Goal: Task Accomplishment & Management: Complete application form

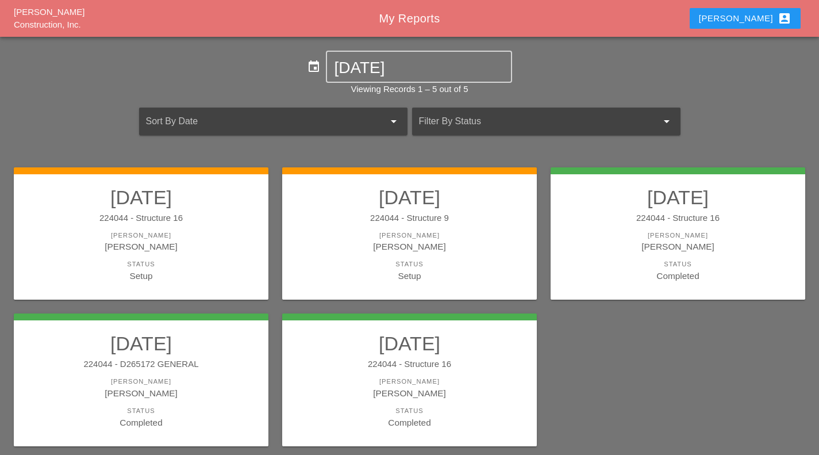
click at [471, 233] on div "[PERSON_NAME]" at bounding box center [410, 236] width 232 height 10
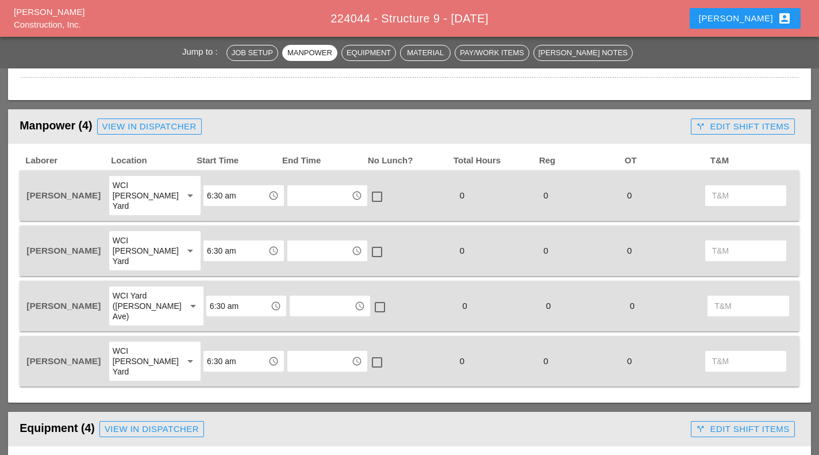
scroll to position [575, 0]
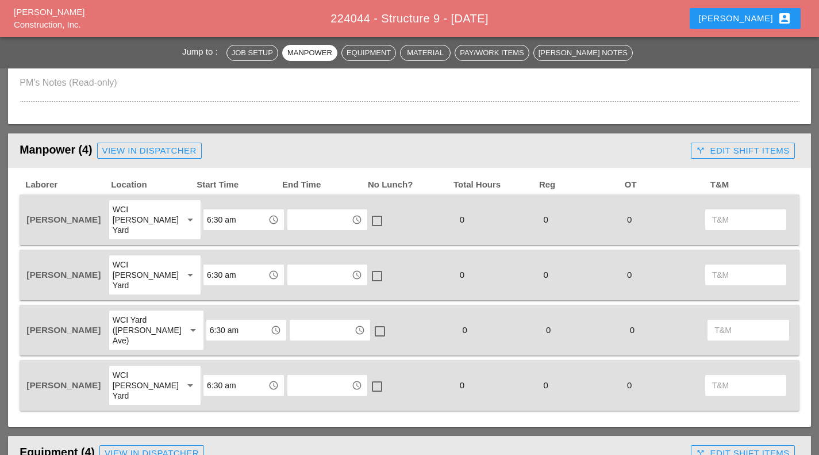
click at [318, 212] on input "text" at bounding box center [319, 219] width 57 height 18
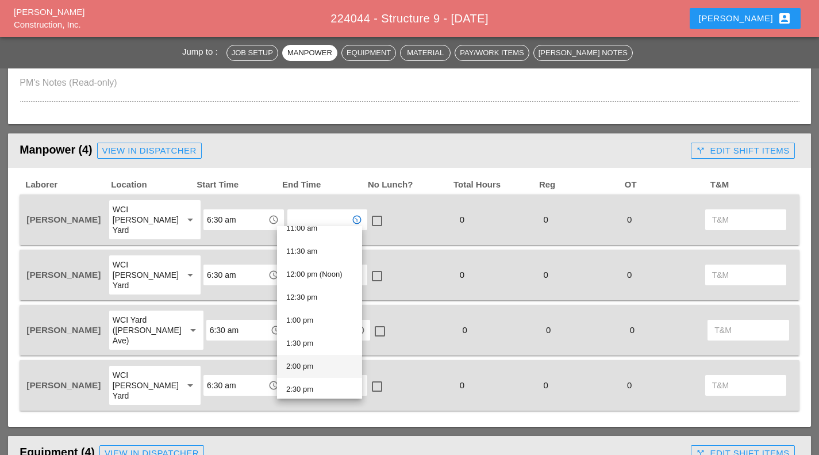
scroll to position [632, 0]
click at [333, 279] on div "2:30 pm" at bounding box center [319, 274] width 67 height 14
type input "2:30 pm"
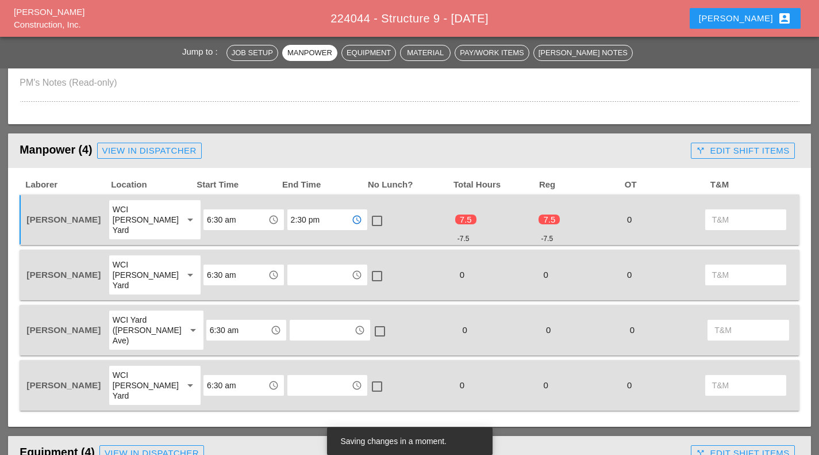
click at [323, 270] on div "access_time" at bounding box center [327, 274] width 80 height 21
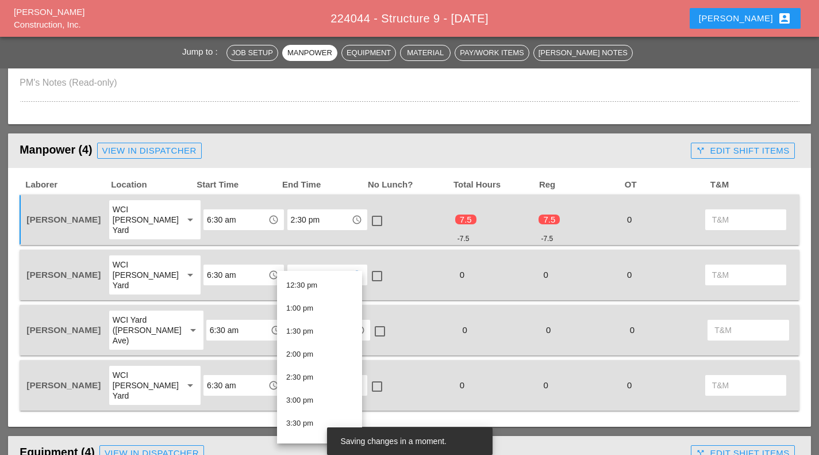
scroll to position [575, 0]
click at [300, 378] on div "2:30 pm" at bounding box center [319, 377] width 67 height 14
type input "2:30 pm"
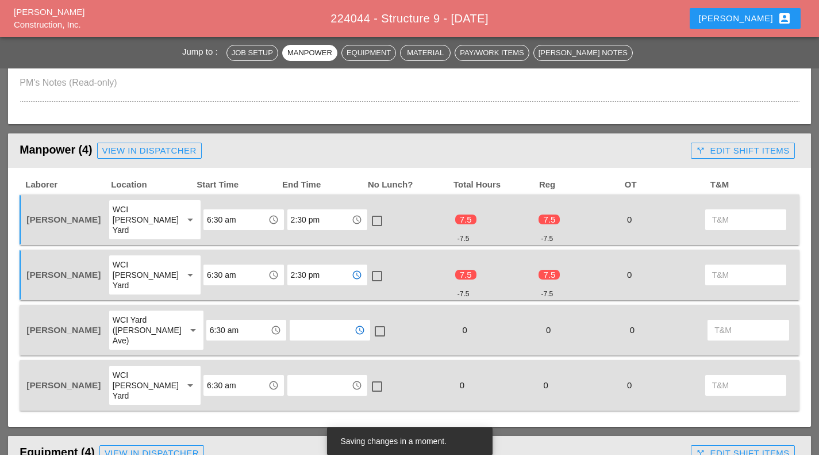
click at [309, 321] on input "text" at bounding box center [321, 330] width 57 height 18
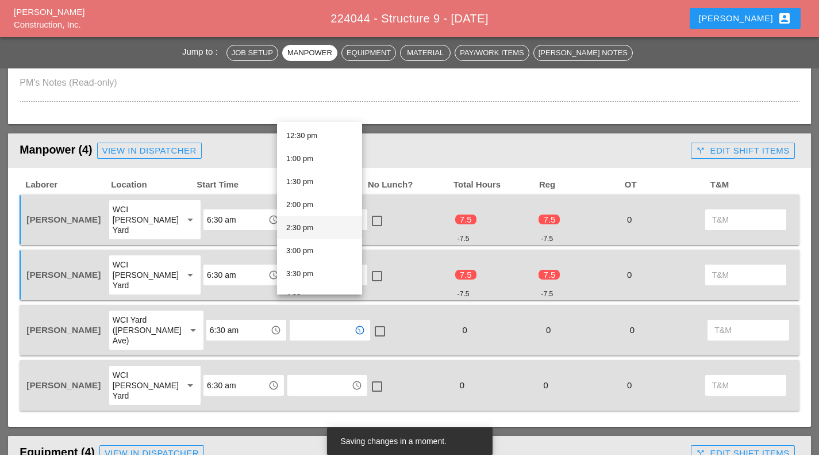
click at [324, 223] on div "2:30 pm" at bounding box center [319, 228] width 67 height 14
type input "2:30 pm"
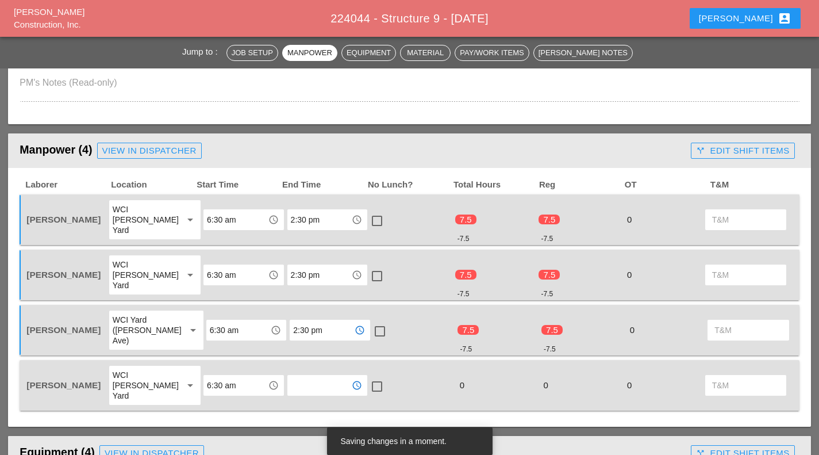
click at [310, 376] on input "text" at bounding box center [319, 385] width 57 height 18
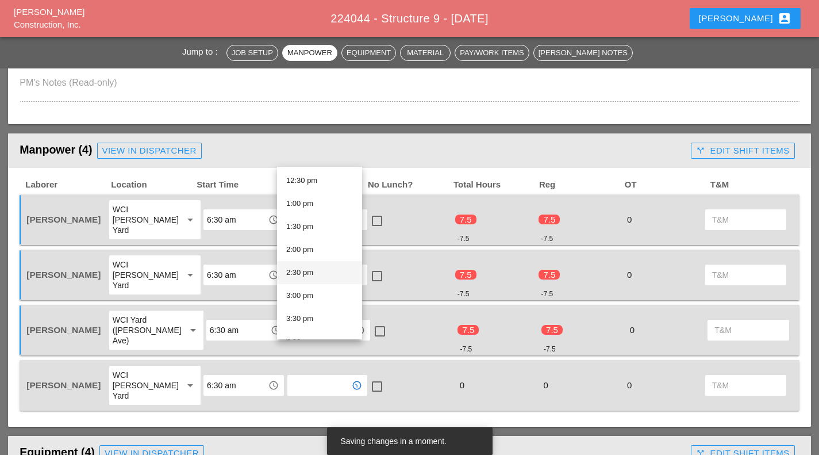
click at [325, 278] on div "2:30 pm" at bounding box center [319, 273] width 67 height 14
type input "2:30 pm"
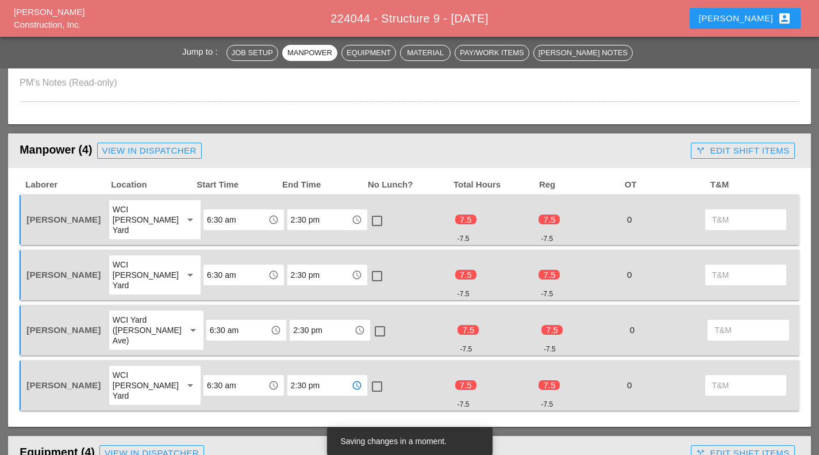
click at [367, 220] on div at bounding box center [377, 221] width 20 height 20
checkbox input "true"
click at [367, 266] on div at bounding box center [377, 276] width 20 height 20
checkbox input "true"
click at [370, 321] on div at bounding box center [380, 331] width 20 height 20
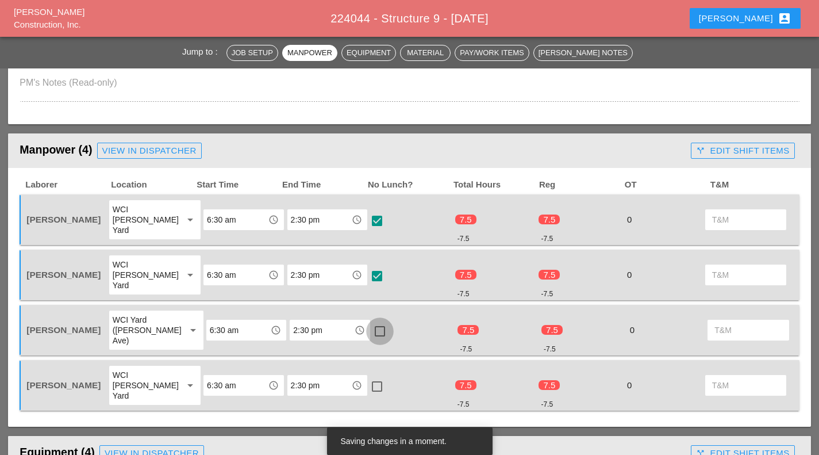
checkbox input "true"
click at [367, 377] on div at bounding box center [377, 387] width 20 height 20
checkbox input "true"
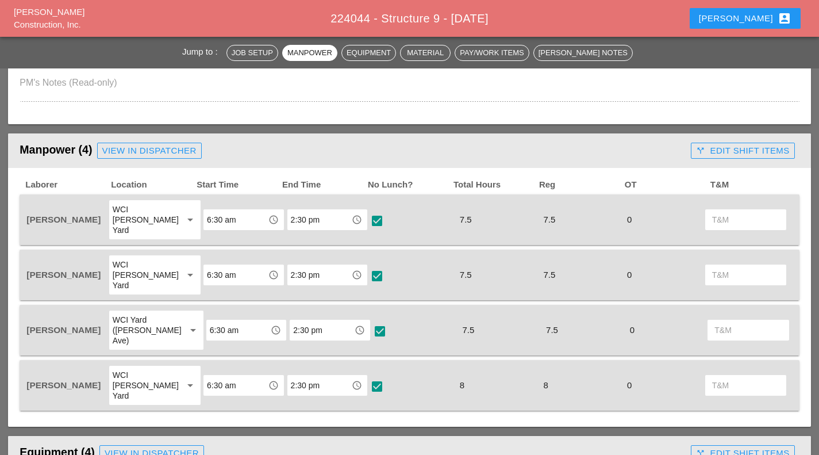
click at [492, 323] on div "7.5" at bounding box center [498, 331] width 82 height 16
click at [370, 321] on div at bounding box center [380, 331] width 20 height 20
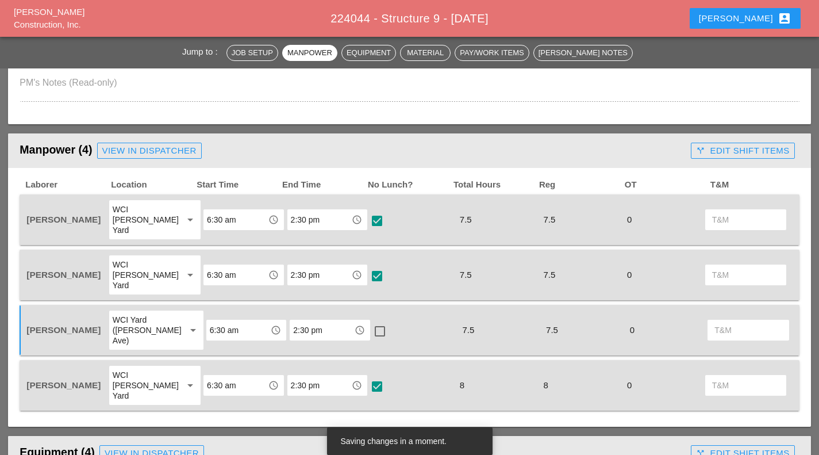
click at [370, 321] on div at bounding box center [380, 331] width 20 height 20
checkbox input "true"
click at [367, 266] on div at bounding box center [377, 276] width 20 height 20
checkbox input "true"
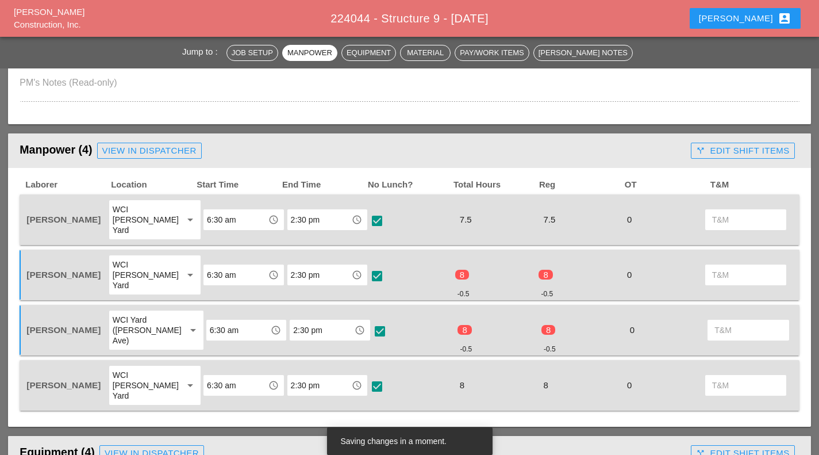
click at [371, 216] on div at bounding box center [377, 221] width 20 height 20
checkbox input "true"
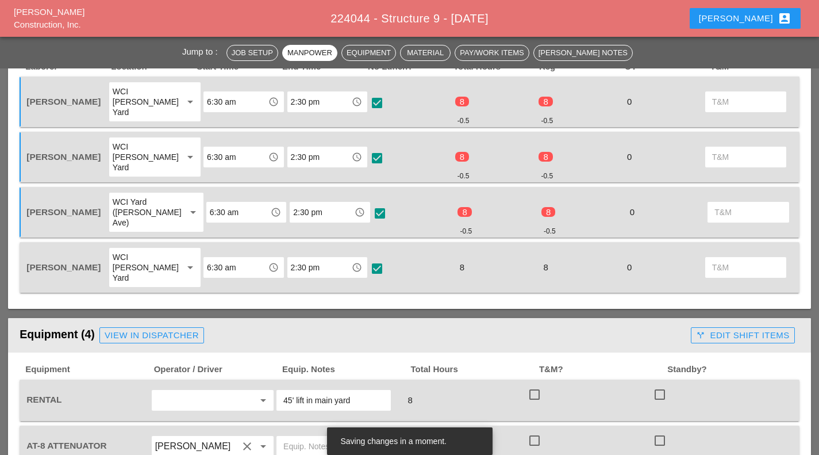
scroll to position [862, 0]
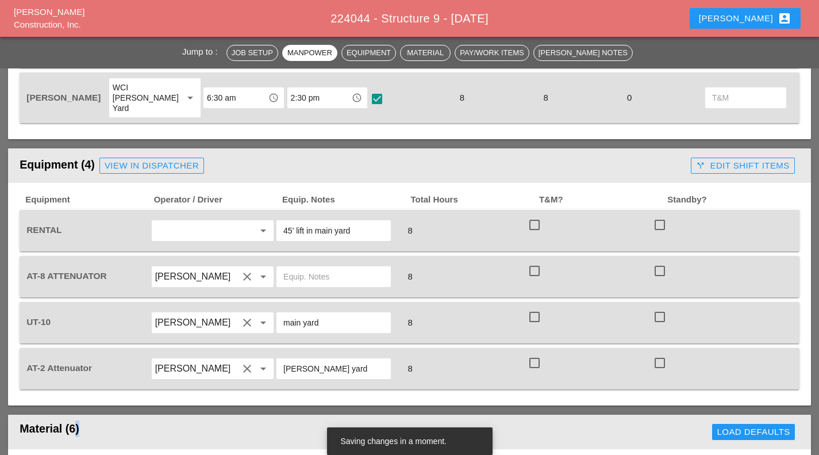
click at [74, 420] on div "Material (6)" at bounding box center [207, 431] width 374 height 23
click at [93, 420] on div "Material (6)" at bounding box center [207, 431] width 374 height 23
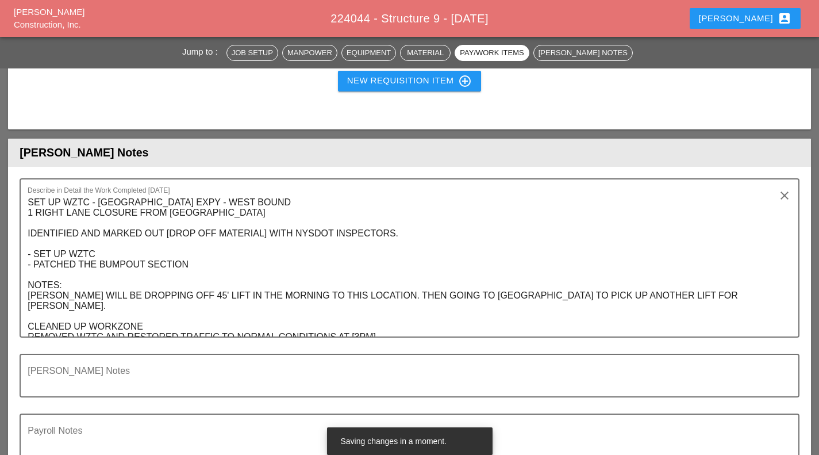
scroll to position [1667, 0]
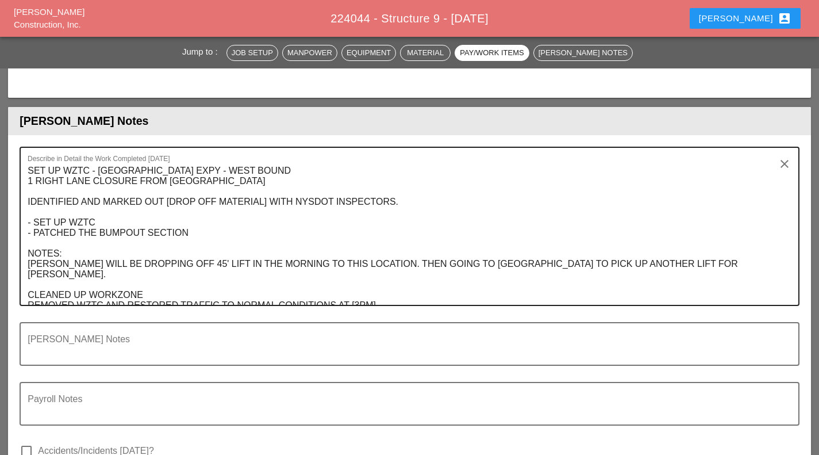
click at [210, 190] on textarea "SET UP WZTC - LONG ISLAND EXPY - WEST BOUND 1 RIGHT LANE CLOSURE FROM 80TH ST T…" at bounding box center [405, 233] width 755 height 143
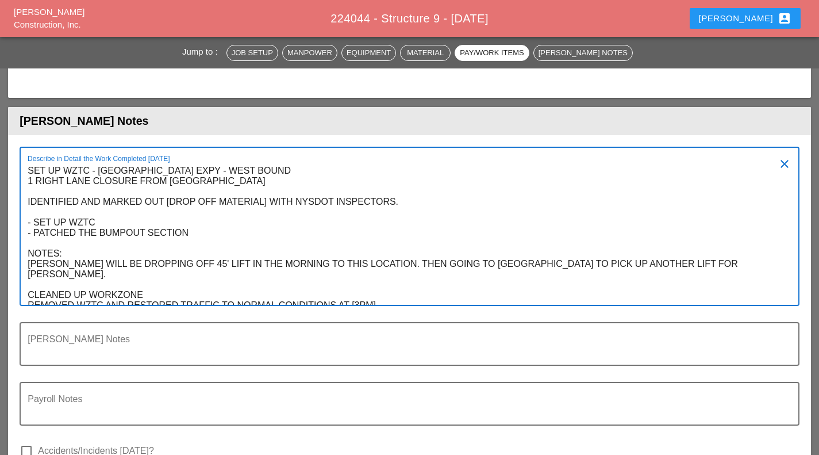
click at [354, 251] on textarea "SET UP WZTC - LONG ISLAND EXPY - WEST BOUND 1 RIGHT LANE CLOSURE FROM 80TH ST T…" at bounding box center [405, 233] width 755 height 143
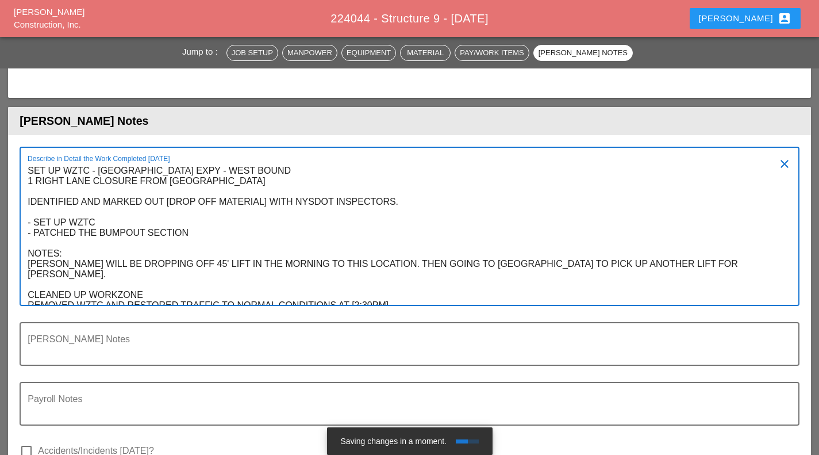
click at [204, 189] on textarea "SET UP WZTC - LONG ISLAND EXPY - WEST BOUND 1 RIGHT LANE CLOSURE FROM 80TH ST T…" at bounding box center [405, 233] width 755 height 143
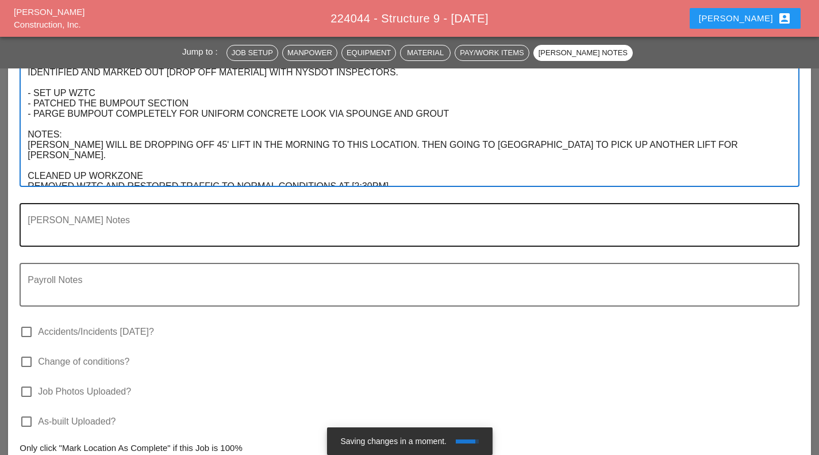
scroll to position [1897, 0]
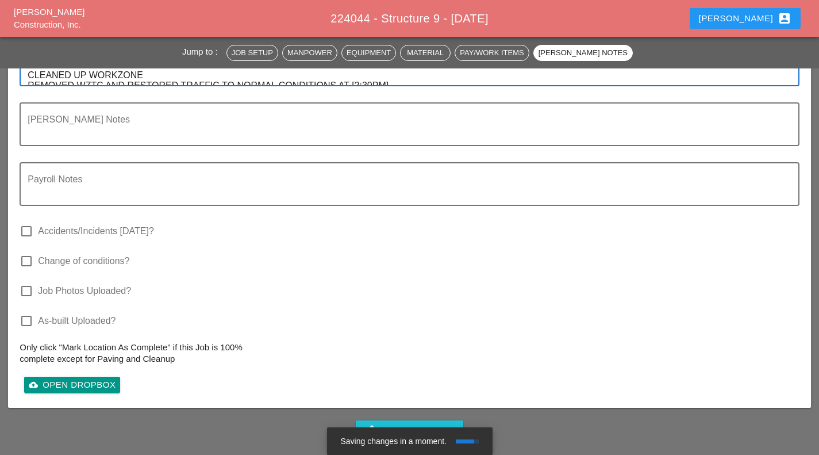
type textarea "SET UP WZTC - LONG ISLAND EXPY - WEST BOUND 1 RIGHT LANE CLOSURE FROM 80TH ST T…"
click at [87, 255] on label "Change of conditions?" at bounding box center [83, 260] width 91 height 11
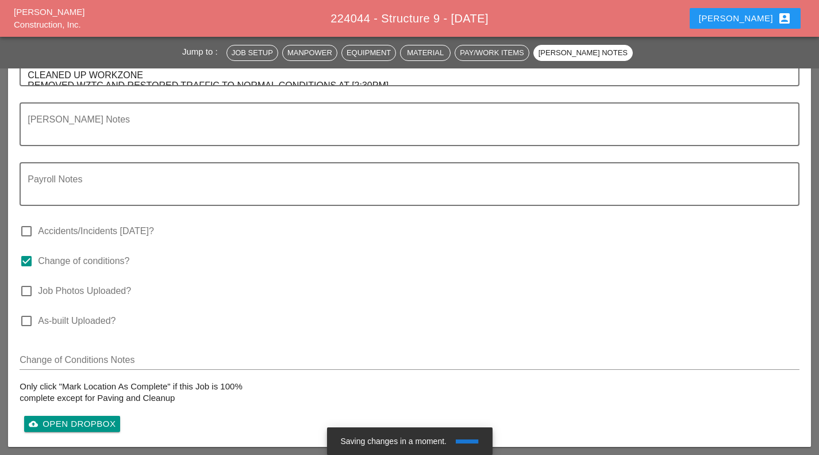
click at [91, 255] on label "Change of conditions?" at bounding box center [83, 260] width 91 height 11
checkbox input "false"
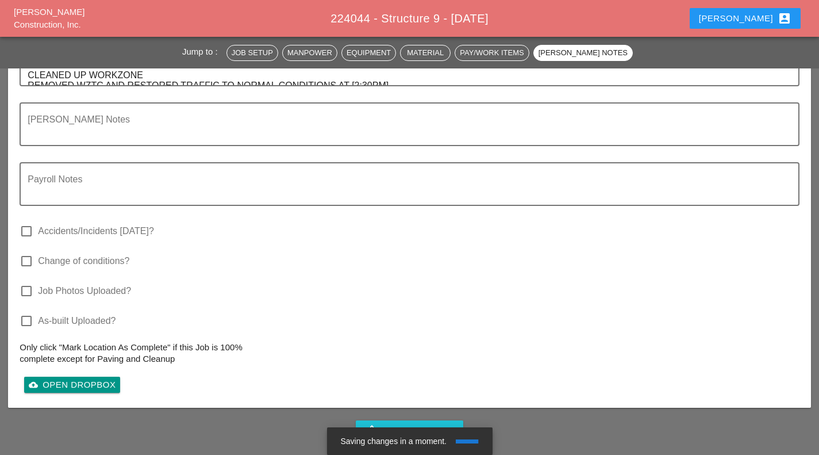
click at [89, 285] on label "Job Photos Uploaded?" at bounding box center [84, 290] width 93 height 11
checkbox input "true"
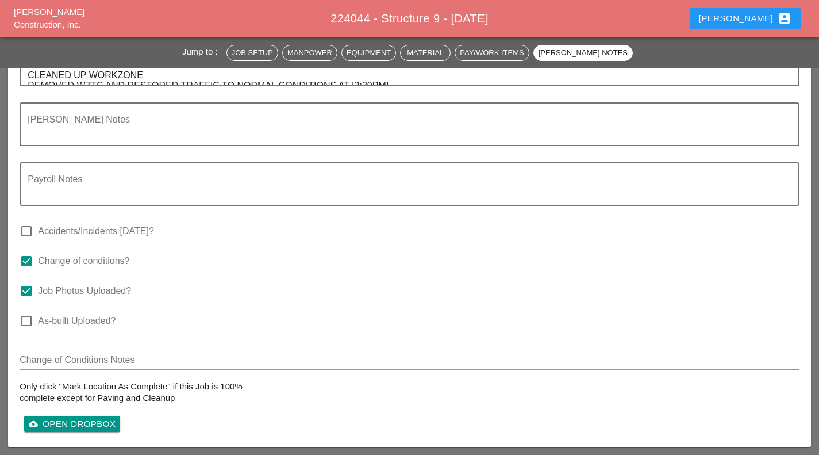
click at [57, 255] on label "Change of conditions?" at bounding box center [83, 260] width 91 height 11
click at [60, 255] on label "Change of conditions?" at bounding box center [83, 260] width 91 height 11
click at [61, 254] on div "check_box Change of conditions?" at bounding box center [75, 261] width 110 height 14
click at [62, 255] on label "Change of conditions?" at bounding box center [83, 260] width 91 height 11
checkbox input "false"
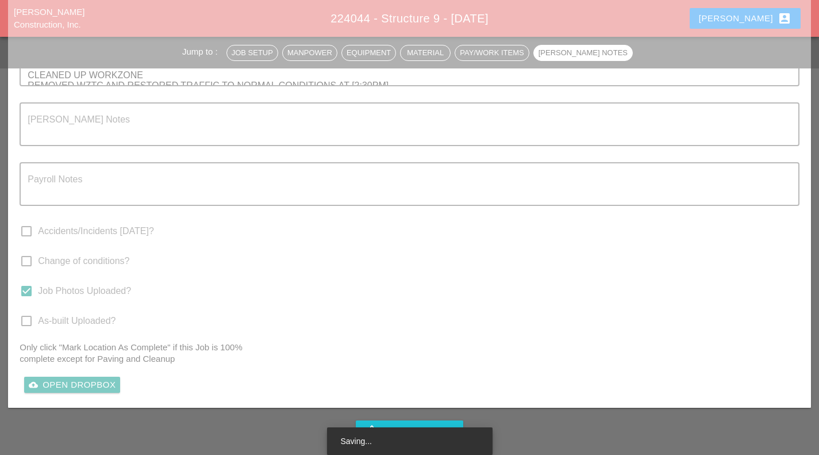
click at [527, 304] on div "Saving Report" at bounding box center [409, 173] width 803 height 503
click at [778, 22] on div "Saving Report" at bounding box center [409, 173] width 803 height 503
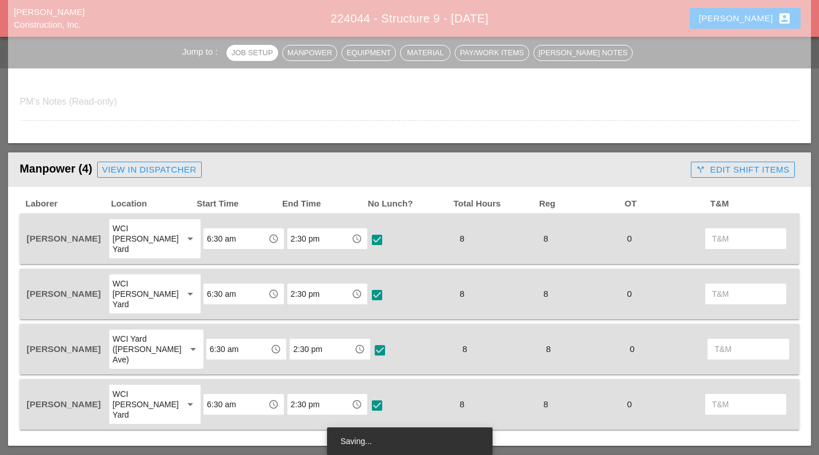
scroll to position [0, 0]
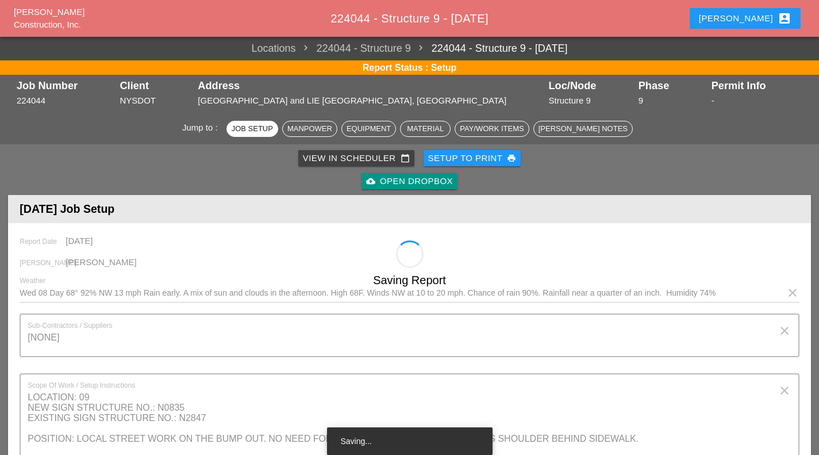
click at [762, 21] on div "Filipe account_box" at bounding box center [745, 18] width 93 height 14
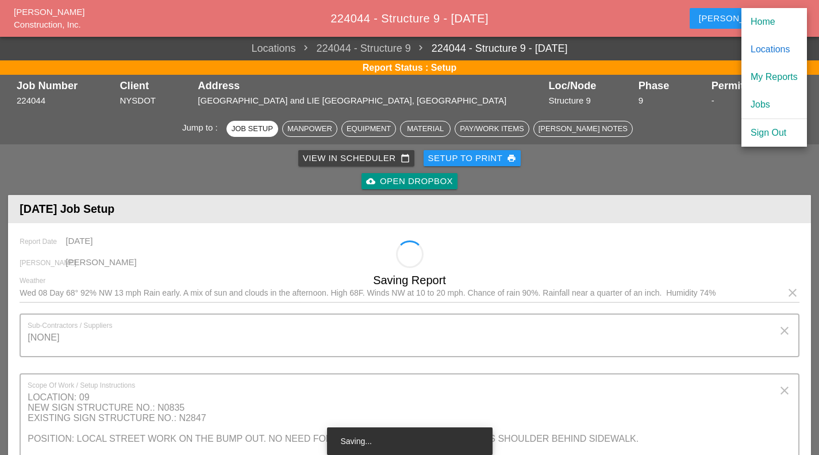
drag, startPoint x: 766, startPoint y: 28, endPoint x: 450, endPoint y: 46, distance: 316.8
click at [766, 28] on div "Home" at bounding box center [774, 22] width 47 height 14
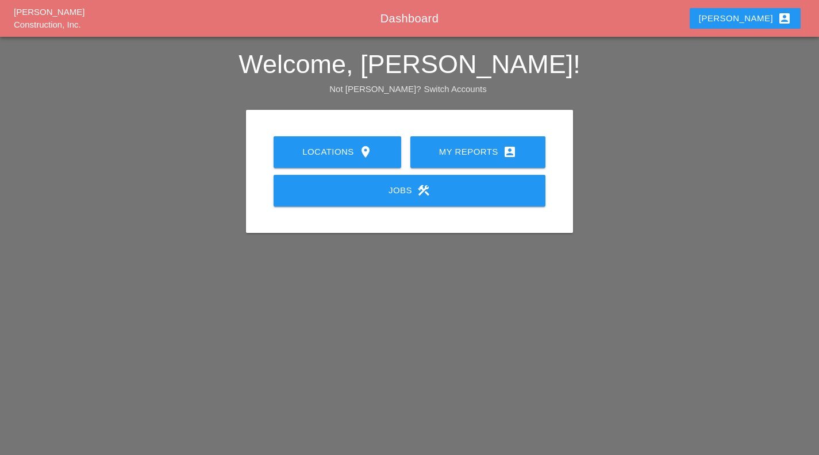
click at [448, 151] on div "My Reports account_box" at bounding box center [478, 152] width 98 height 14
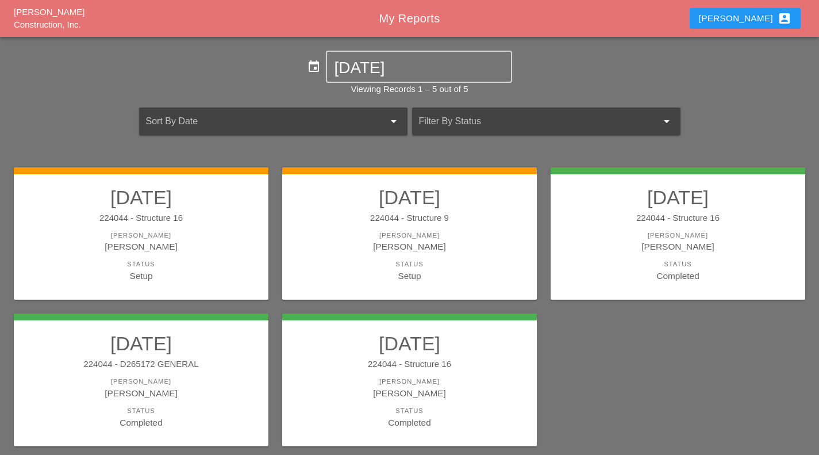
click at [454, 282] on div "Setup" at bounding box center [410, 275] width 232 height 13
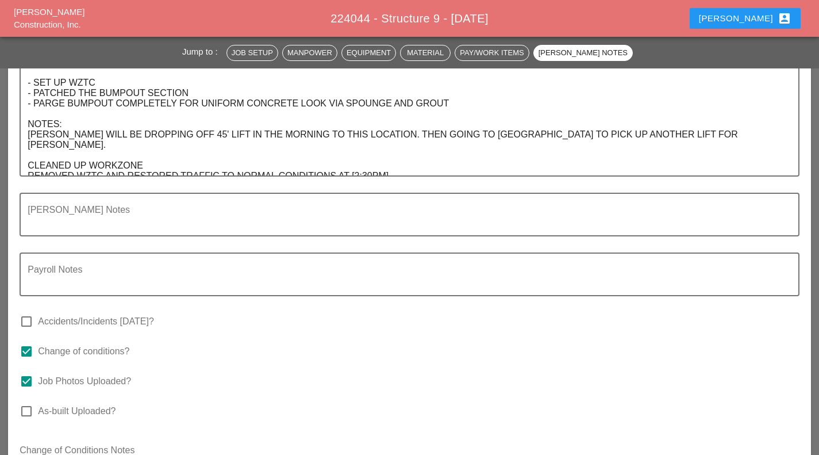
scroll to position [1990, 0]
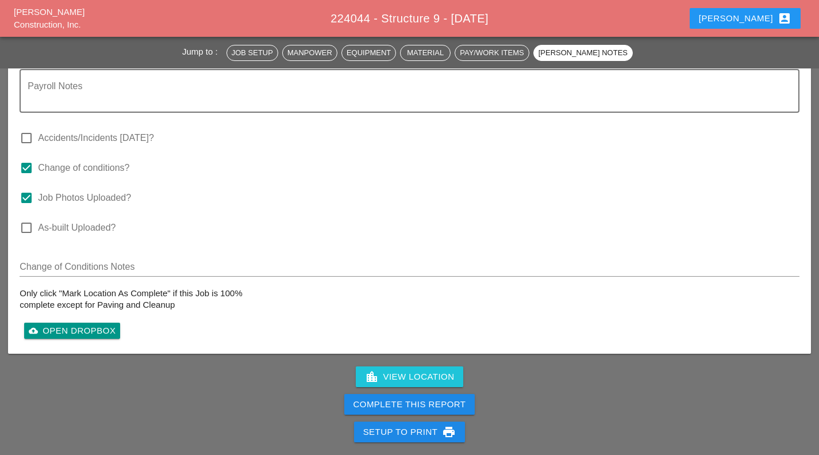
click at [103, 162] on label "Change of conditions?" at bounding box center [83, 167] width 91 height 11
drag, startPoint x: 424, startPoint y: 355, endPoint x: 519, endPoint y: 59, distance: 310.9
click at [424, 394] on button "Complete This Report" at bounding box center [409, 404] width 131 height 21
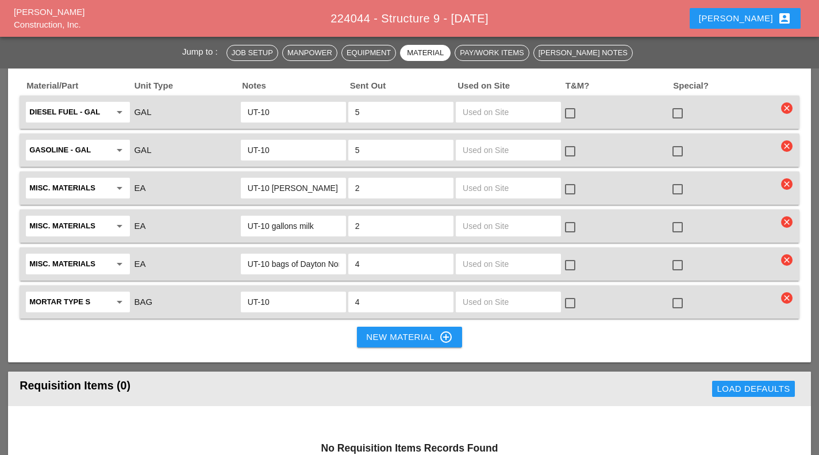
scroll to position [2003, 0]
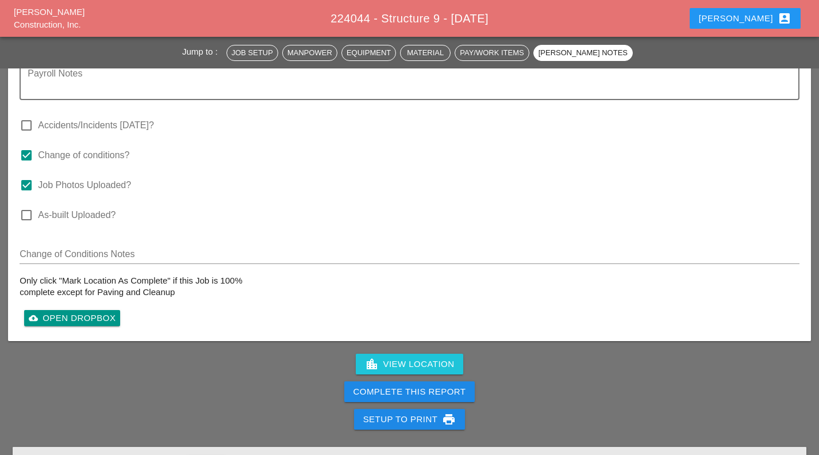
click at [68, 149] on label "Change of conditions?" at bounding box center [83, 154] width 91 height 11
click at [124, 149] on label "Change of conditions?" at bounding box center [83, 154] width 91 height 11
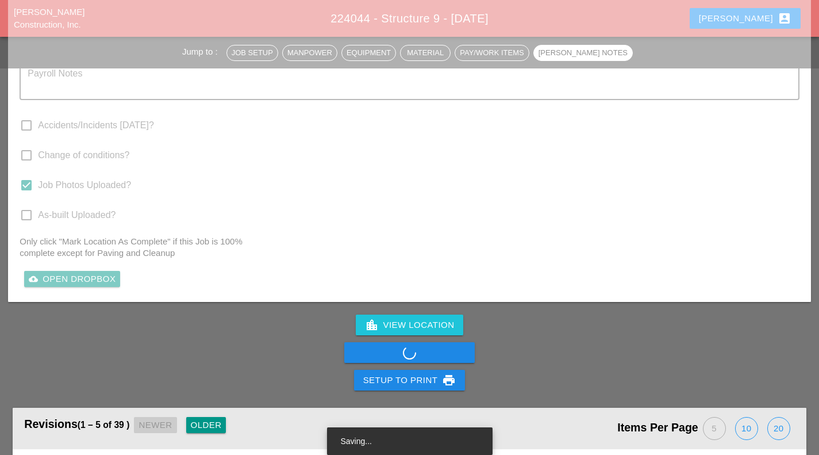
checkbox input "true"
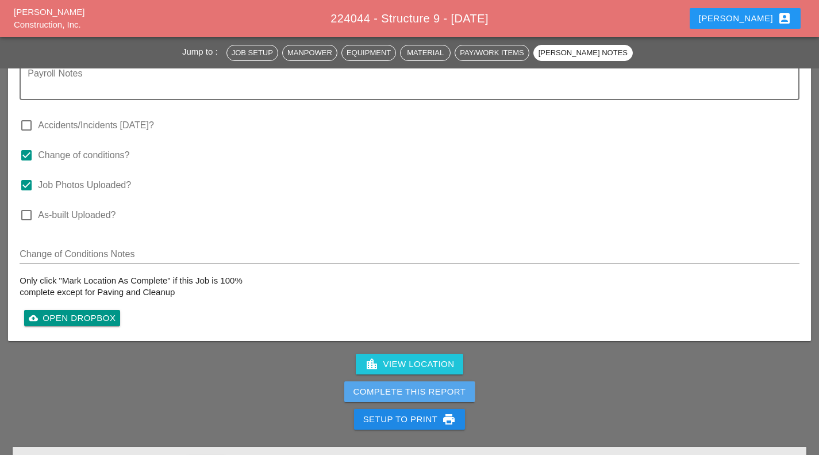
click at [426, 385] on div "Complete This Report" at bounding box center [410, 391] width 113 height 13
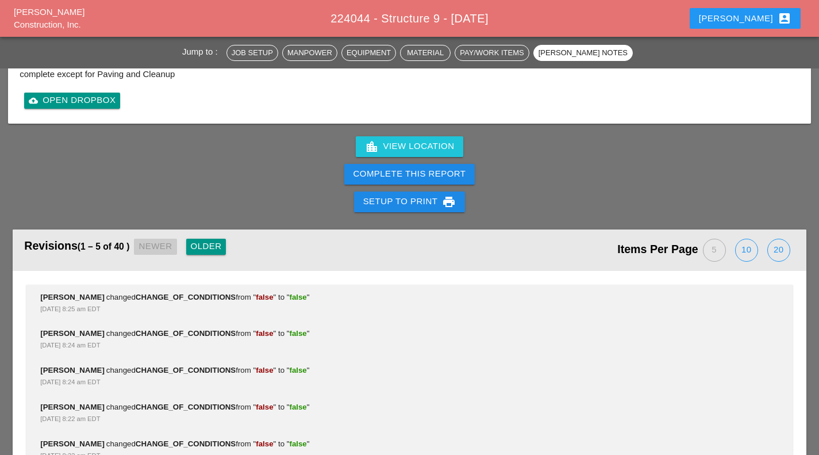
scroll to position [2017, 0]
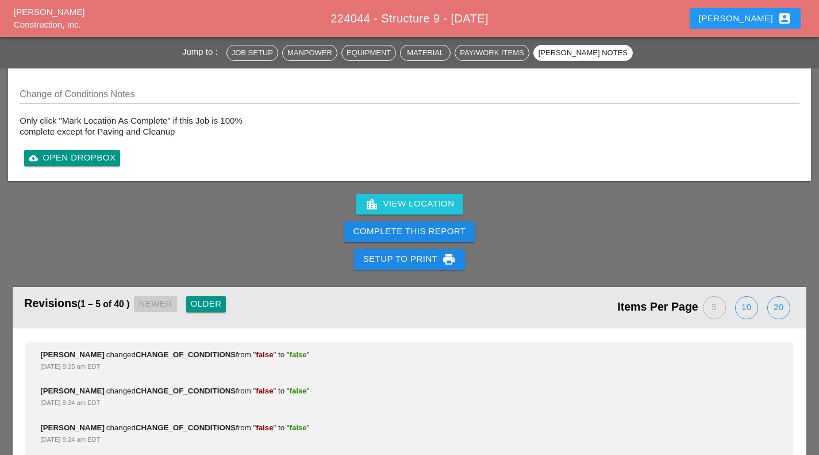
click at [425, 221] on button "Complete This Report" at bounding box center [409, 231] width 131 height 21
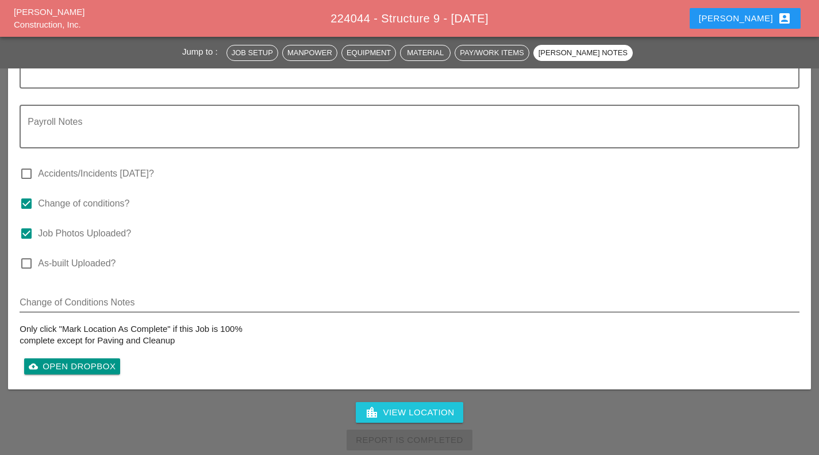
scroll to position [1875, 0]
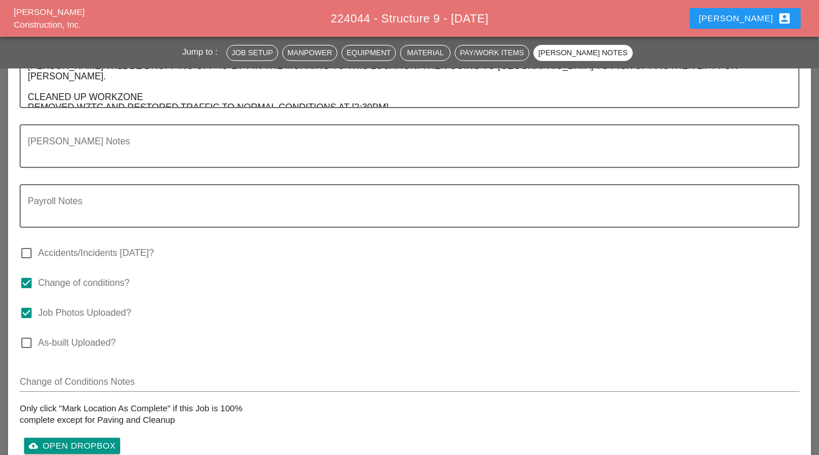
click at [97, 277] on label "Change of conditions?" at bounding box center [83, 282] width 91 height 11
checkbox input "false"
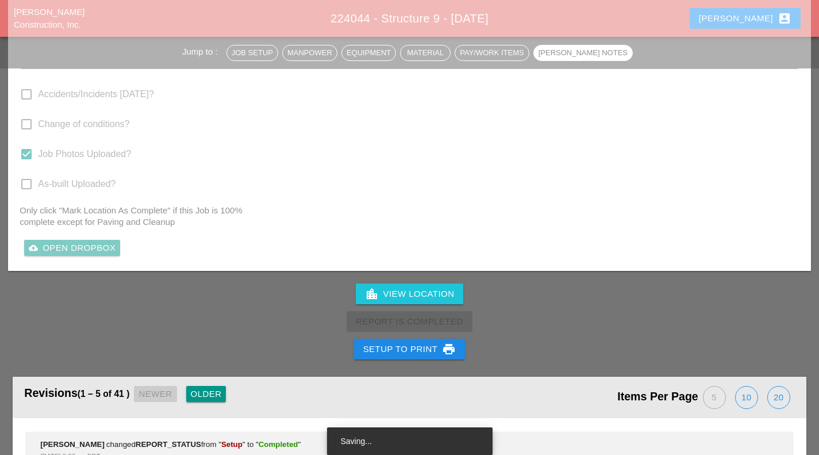
scroll to position [2048, 0]
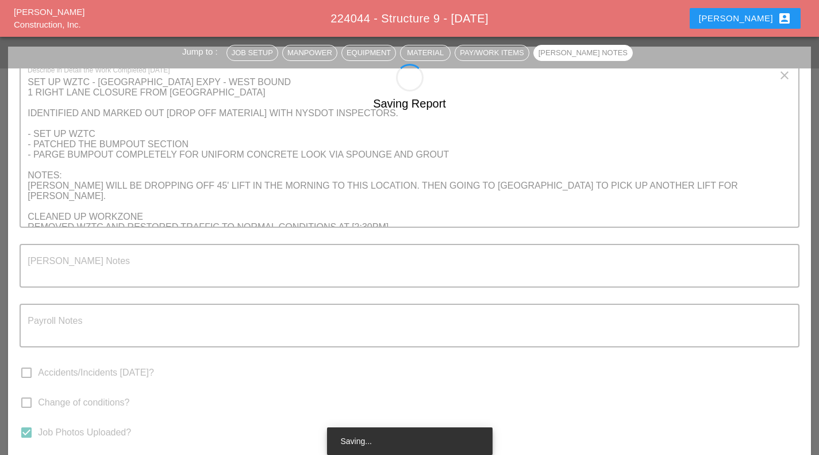
scroll to position [1703, 0]
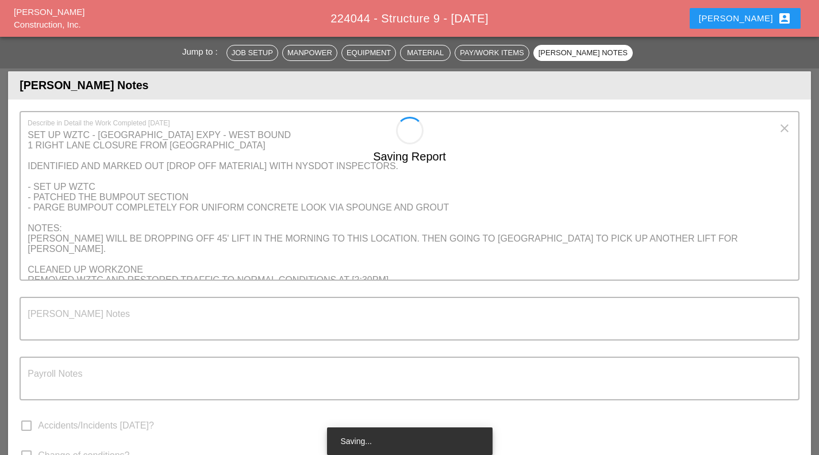
click at [492, 297] on div "Saving Report" at bounding box center [409, 368] width 803 height 503
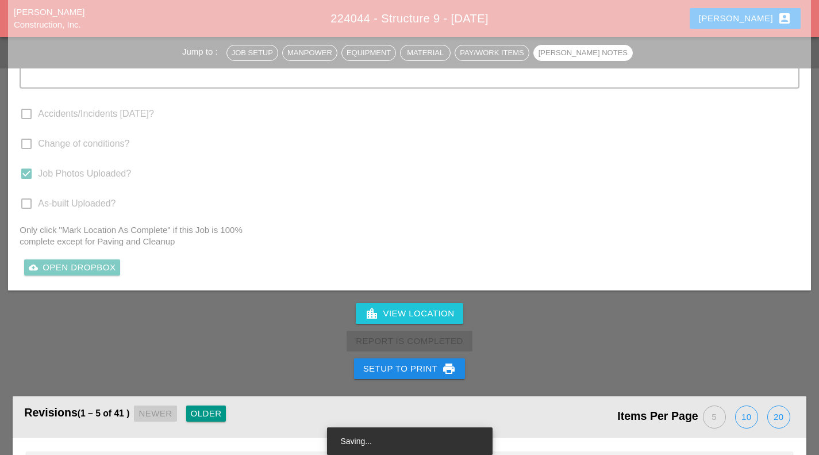
scroll to position [2009, 0]
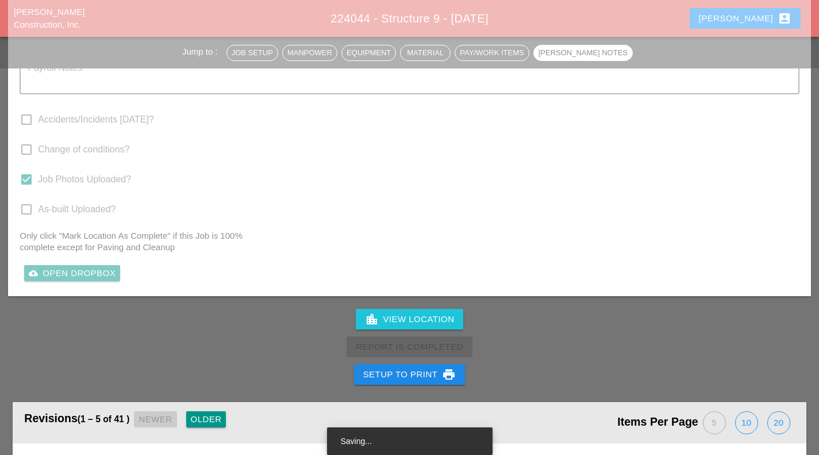
click at [460, 333] on div "Report Is Completed" at bounding box center [409, 347] width 819 height 28
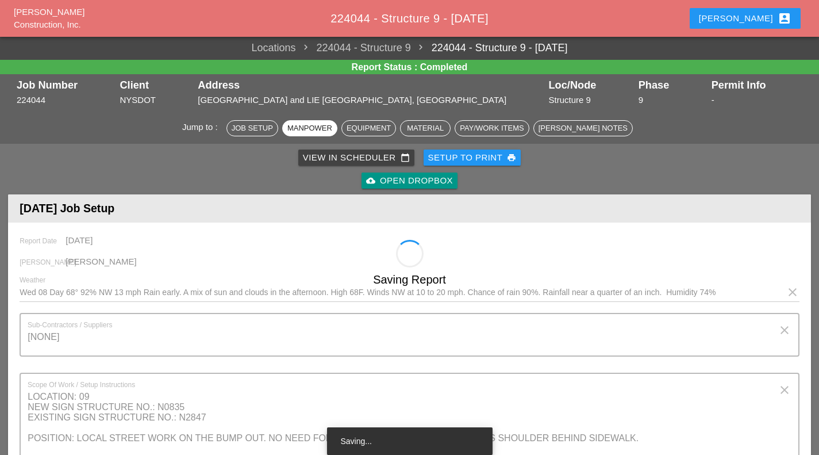
scroll to position [0, 0]
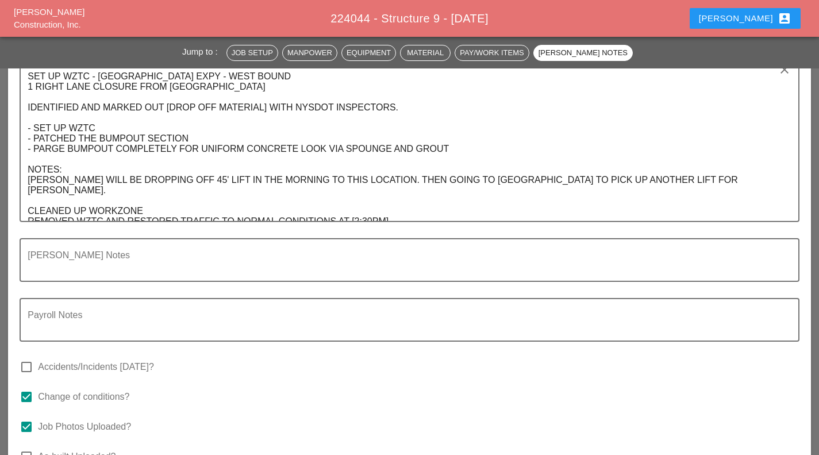
scroll to position [1760, 0]
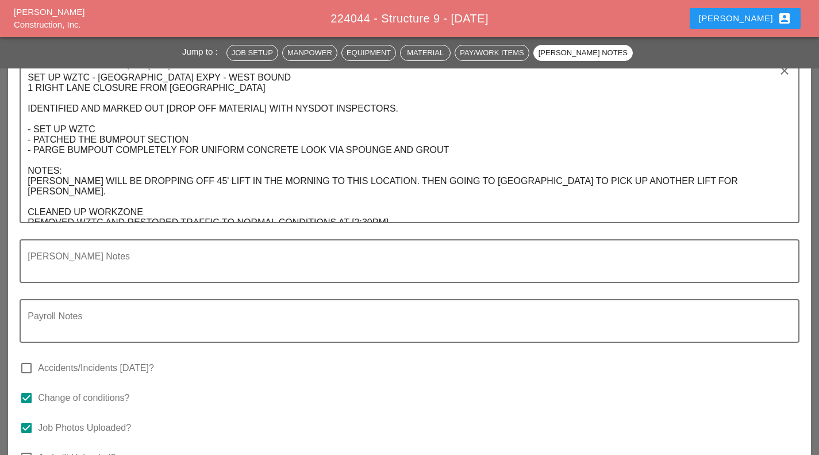
click at [112, 392] on label "Change of conditions?" at bounding box center [83, 397] width 91 height 11
checkbox input "false"
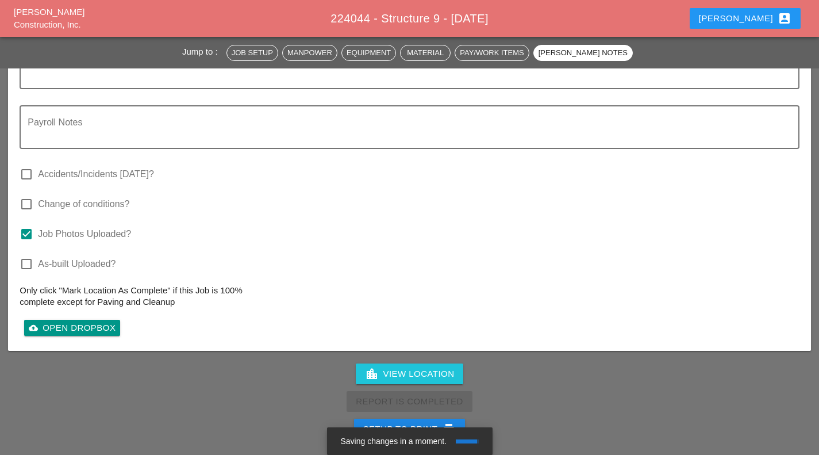
scroll to position [1990, 0]
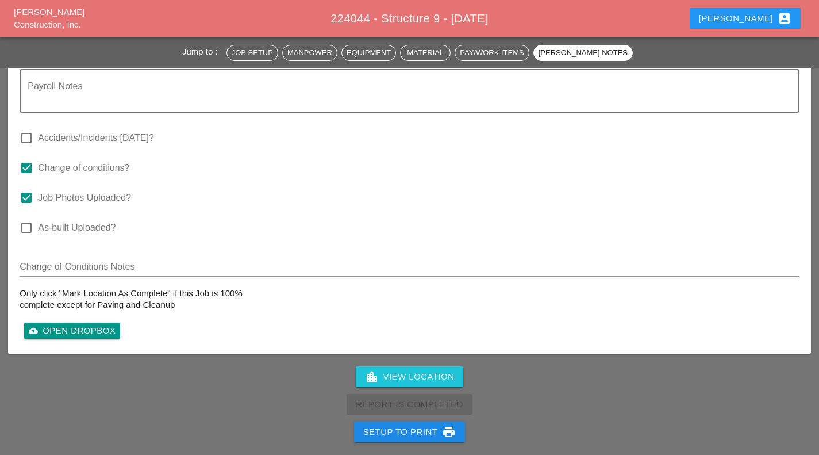
click at [762, 14] on div "[PERSON_NAME] account_box" at bounding box center [745, 18] width 93 height 14
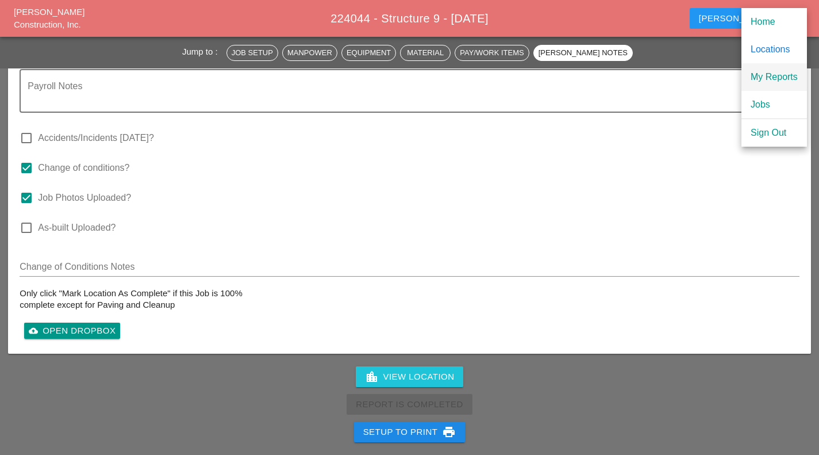
click at [766, 80] on div "My Reports" at bounding box center [774, 77] width 47 height 14
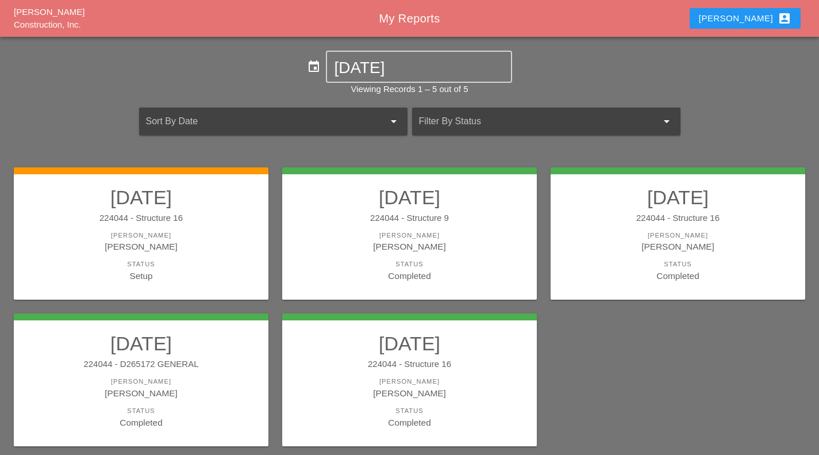
click at [241, 244] on div "[PERSON_NAME]" at bounding box center [141, 246] width 232 height 13
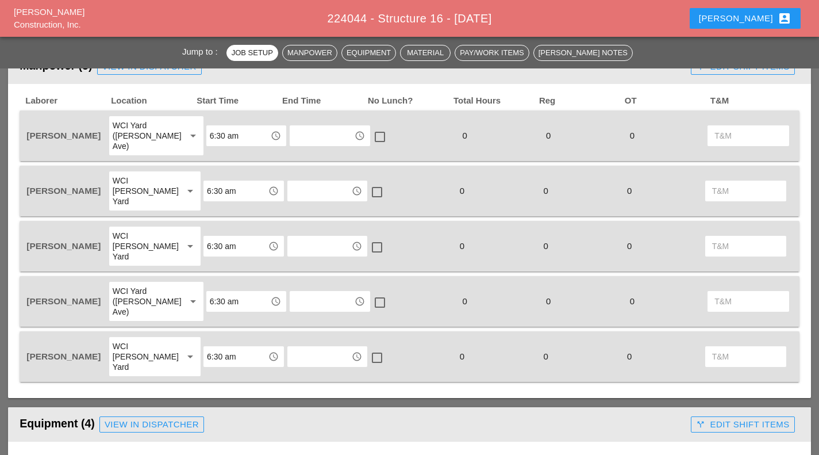
scroll to position [632, 0]
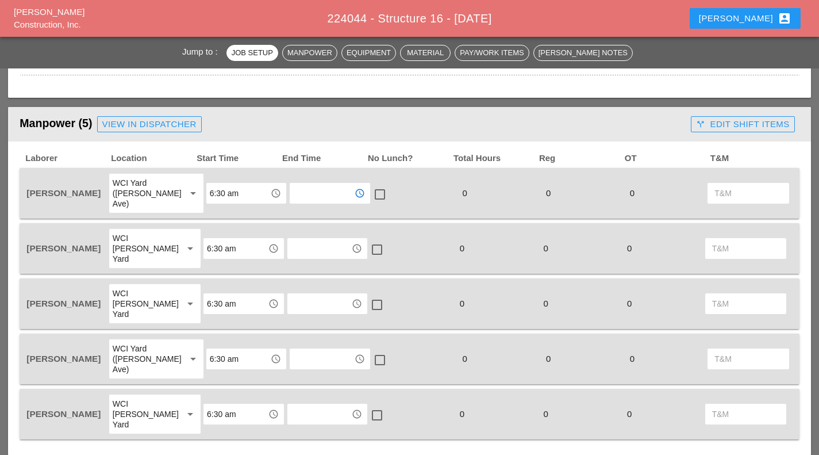
click at [316, 185] on input "text" at bounding box center [321, 193] width 57 height 18
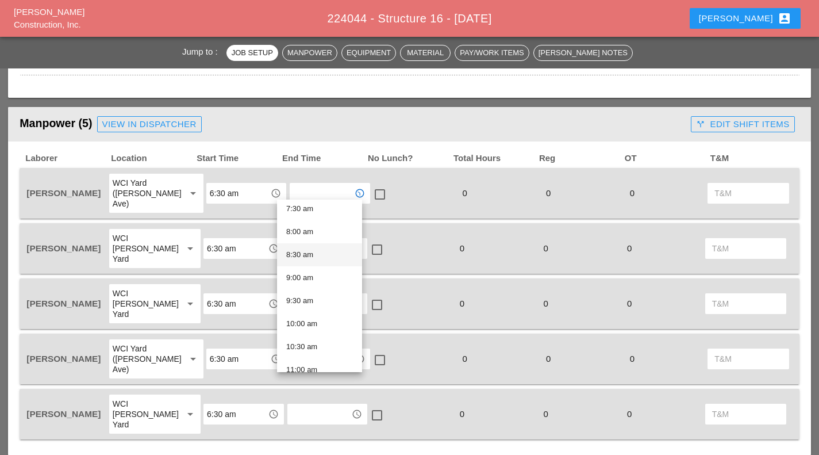
scroll to position [522, 0]
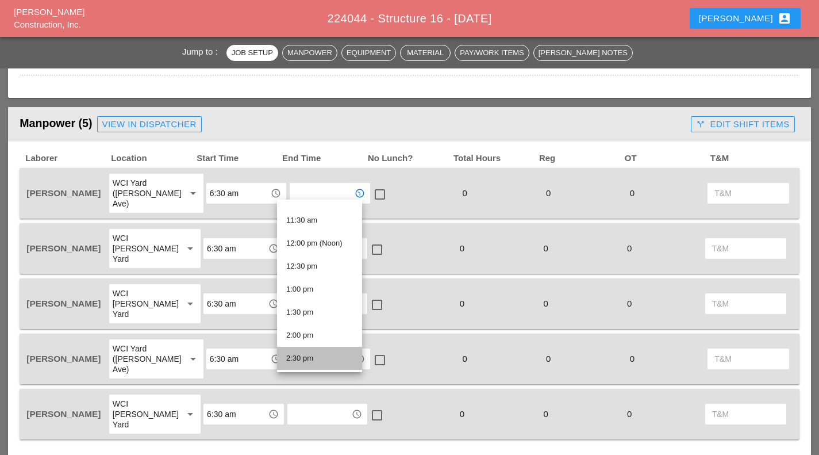
click at [323, 354] on div "2:30 pm" at bounding box center [319, 358] width 67 height 14
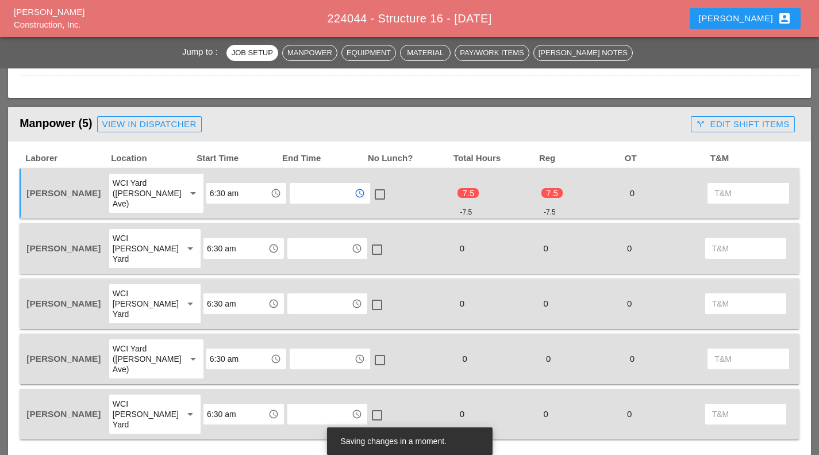
click at [326, 239] on input "text" at bounding box center [319, 248] width 57 height 18
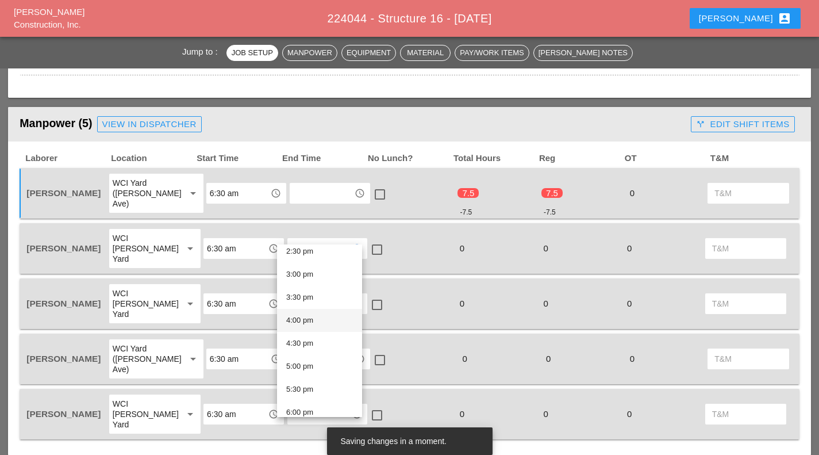
scroll to position [649, 0]
click at [317, 284] on div "2:30 pm" at bounding box center [319, 276] width 67 height 23
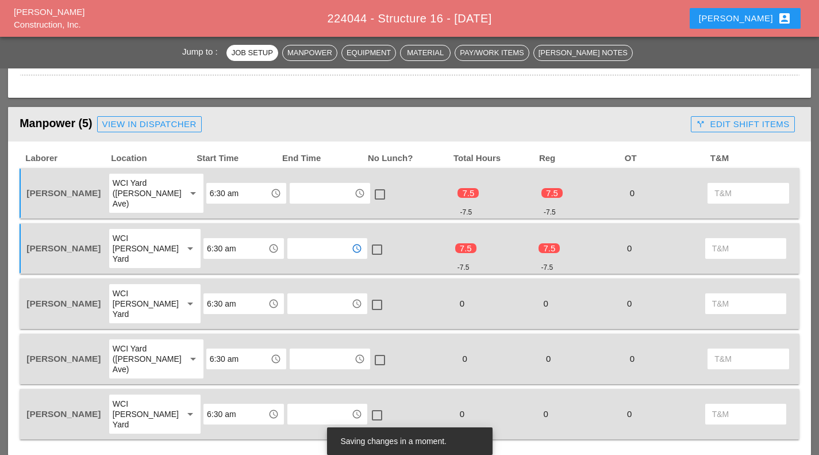
click at [307, 294] on input "text" at bounding box center [319, 303] width 57 height 18
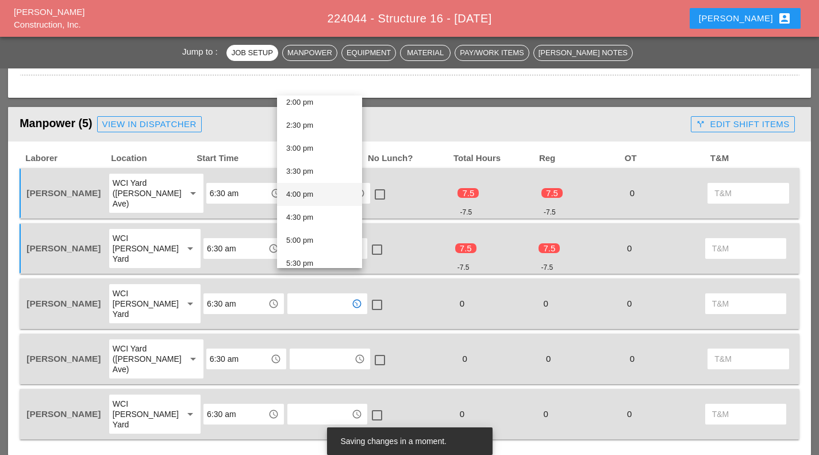
scroll to position [580, 0]
click at [308, 202] on div "2:30 pm" at bounding box center [319, 197] width 67 height 14
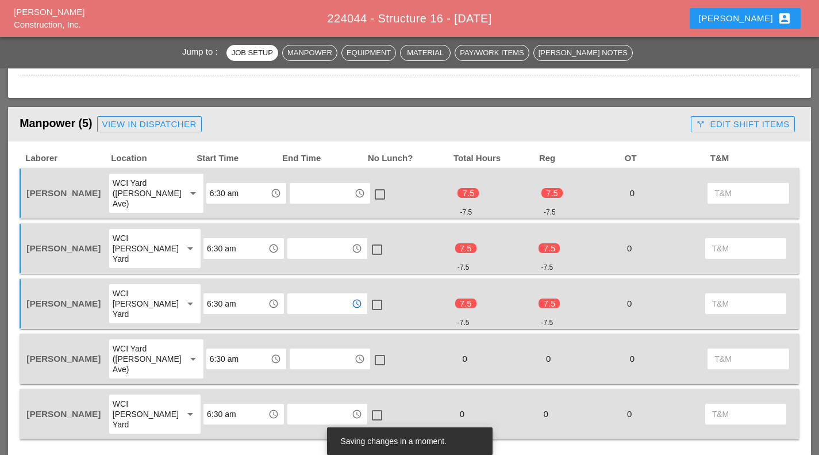
click at [319, 350] on input "text" at bounding box center [321, 359] width 57 height 18
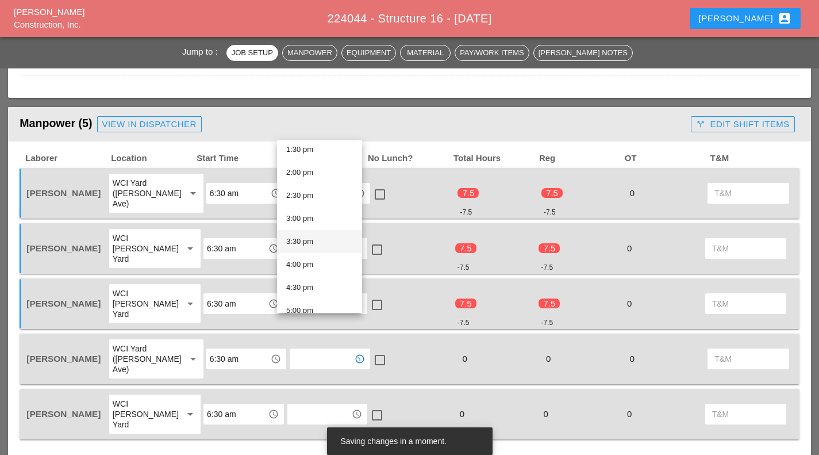
scroll to position [637, 0]
click at [311, 186] on div "2:30 pm" at bounding box center [319, 184] width 67 height 14
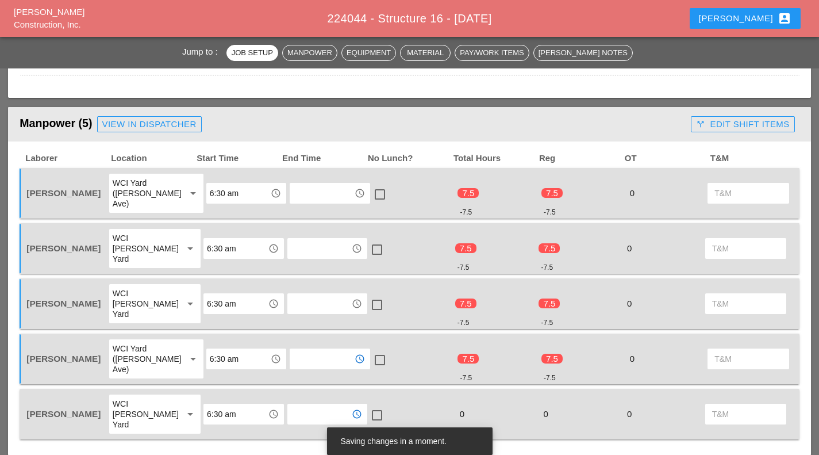
click at [305, 405] on input "text" at bounding box center [319, 414] width 57 height 18
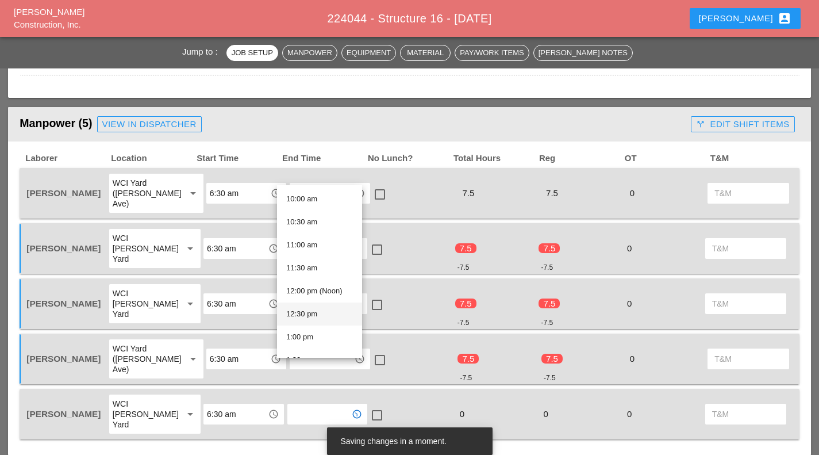
scroll to position [517, 0]
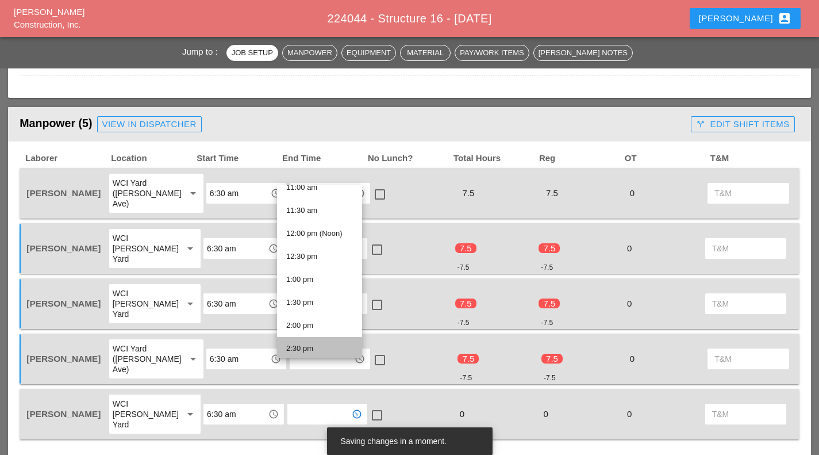
click at [308, 346] on div "2:30 pm" at bounding box center [319, 349] width 67 height 14
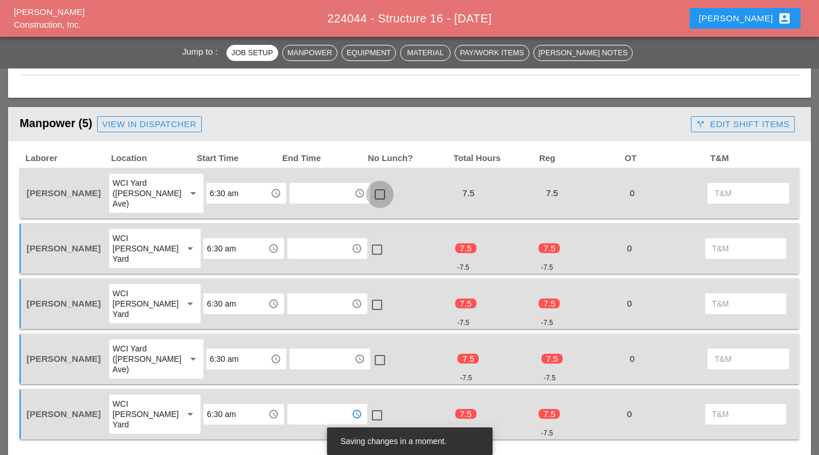
click at [370, 192] on div at bounding box center [380, 195] width 20 height 20
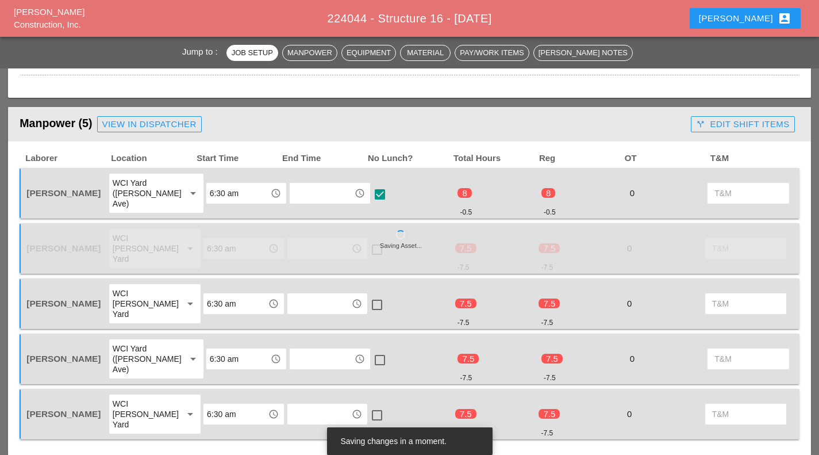
click at [370, 240] on div at bounding box center [377, 250] width 20 height 20
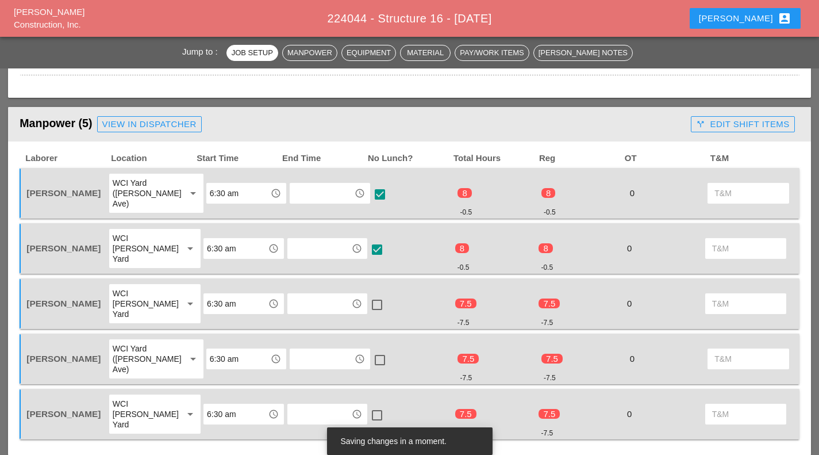
click at [368, 295] on div at bounding box center [377, 305] width 20 height 20
click at [370, 350] on div at bounding box center [380, 360] width 20 height 20
click at [368, 405] on div at bounding box center [377, 415] width 20 height 20
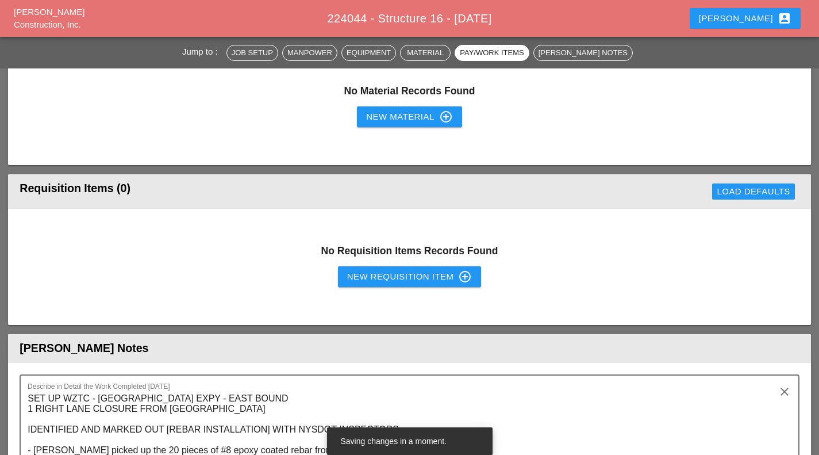
scroll to position [1495, 0]
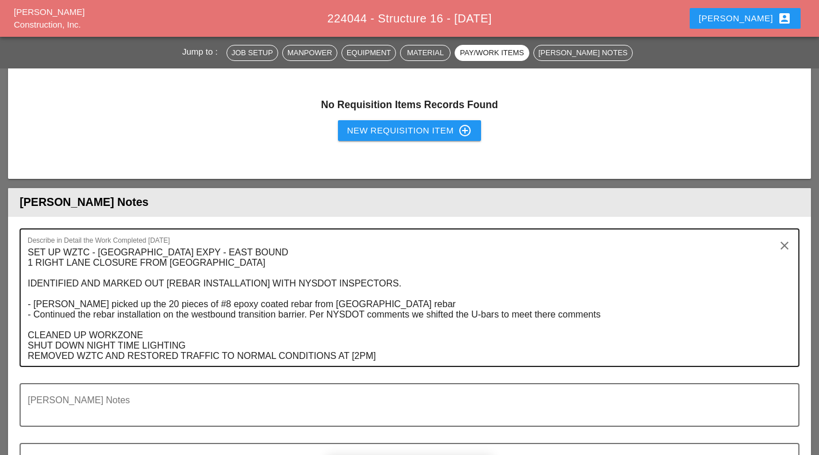
click at [87, 297] on textarea "SET UP WZTC - [GEOGRAPHIC_DATA] EXPY - EAST BOUND 1 RIGHT LANE CLOSURE FROM [GE…" at bounding box center [405, 304] width 755 height 122
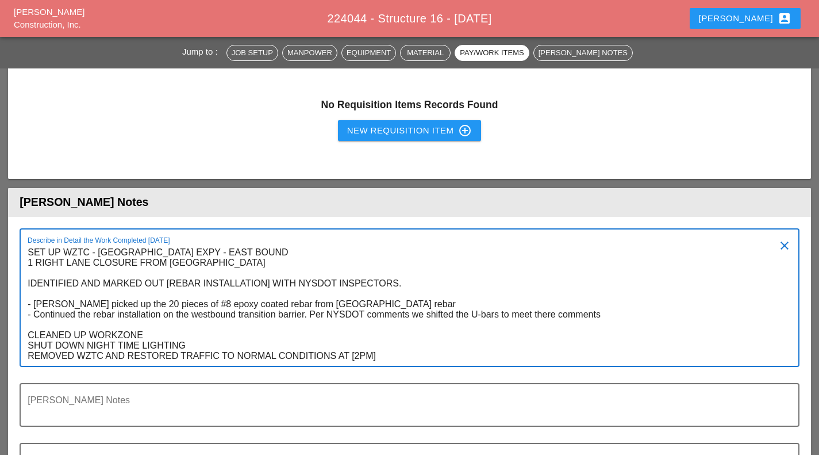
drag, startPoint x: 24, startPoint y: 293, endPoint x: 166, endPoint y: 300, distance: 142.2
click at [157, 301] on div "Describe in Detail the Work Completed Today SET UP WZTC - LONG ISLAND EXPY - EA…" at bounding box center [410, 297] width 780 height 139
drag, startPoint x: 190, startPoint y: 292, endPoint x: 30, endPoint y: 297, distance: 160.5
click at [30, 297] on textarea "SET UP WZTC - [GEOGRAPHIC_DATA] EXPY - EAST BOUND 1 RIGHT LANE CLOSURE FROM [GE…" at bounding box center [405, 304] width 755 height 122
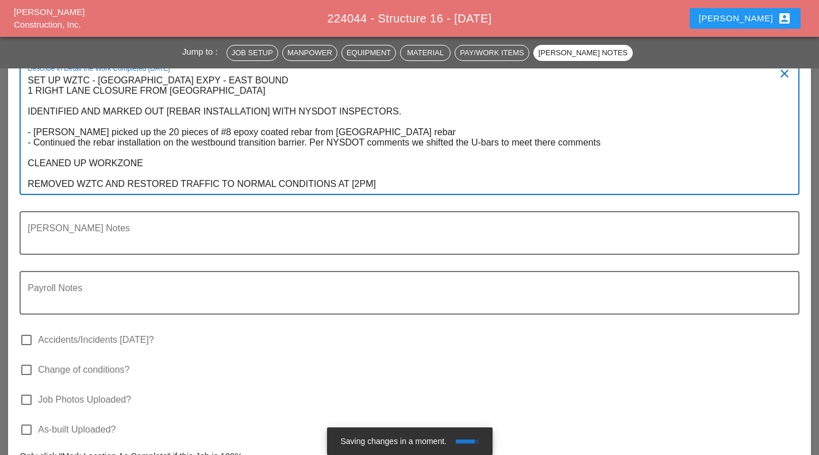
scroll to position [1667, 0]
type textarea "SET UP WZTC - [GEOGRAPHIC_DATA] EXPY - EAST BOUND 1 RIGHT LANE CLOSURE FROM [GE…"
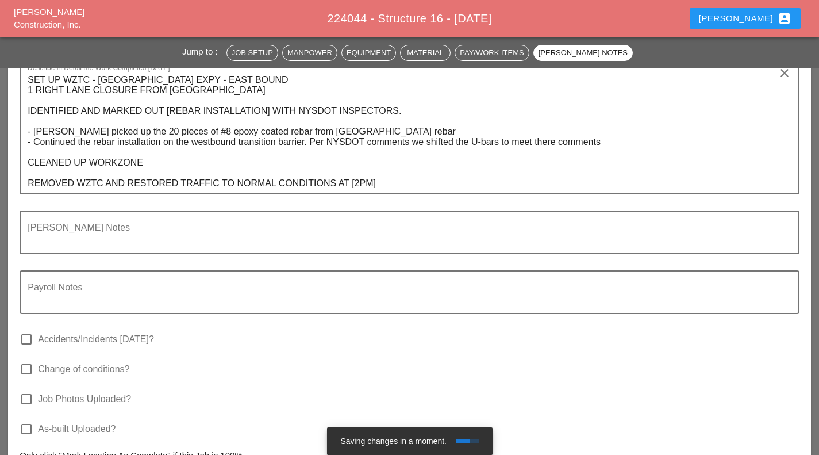
click at [51, 393] on label "Job Photos Uploaded?" at bounding box center [84, 398] width 93 height 11
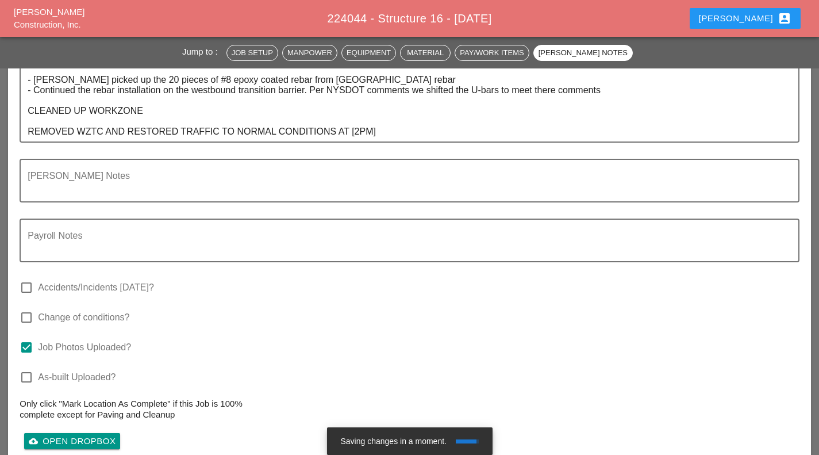
scroll to position [1782, 0]
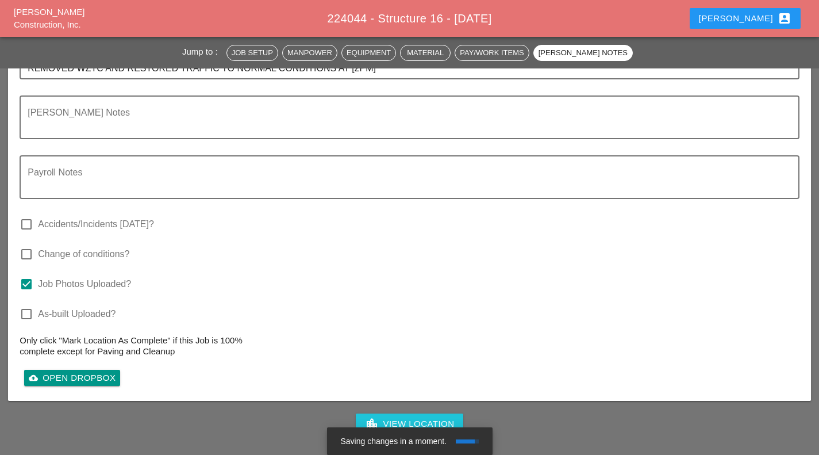
drag, startPoint x: 343, startPoint y: 376, endPoint x: 254, endPoint y: 382, distance: 89.3
click at [254, 410] on div "location_city View Location Complete This Report Setup to Print print" at bounding box center [409, 451] width 819 height 83
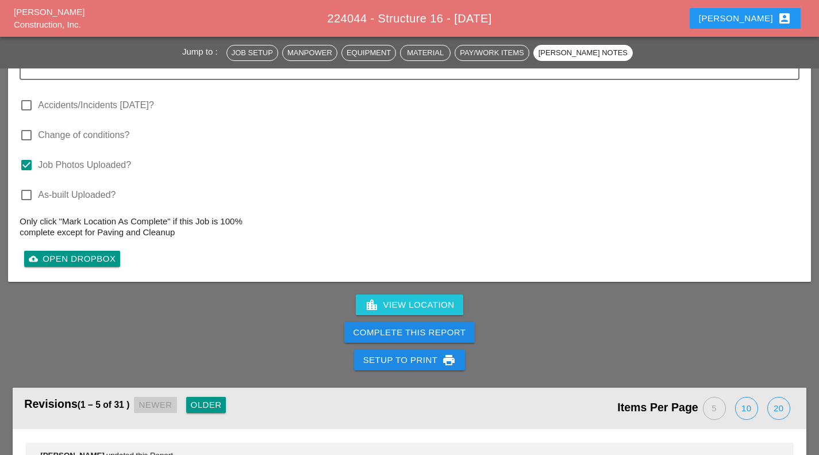
scroll to position [1955, 0]
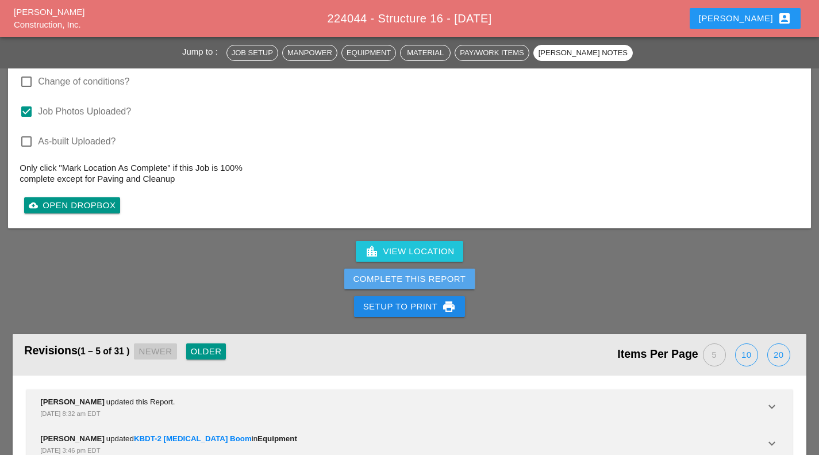
click at [412, 273] on div "Complete This Report" at bounding box center [410, 279] width 113 height 13
